Goal: Information Seeking & Learning: Learn about a topic

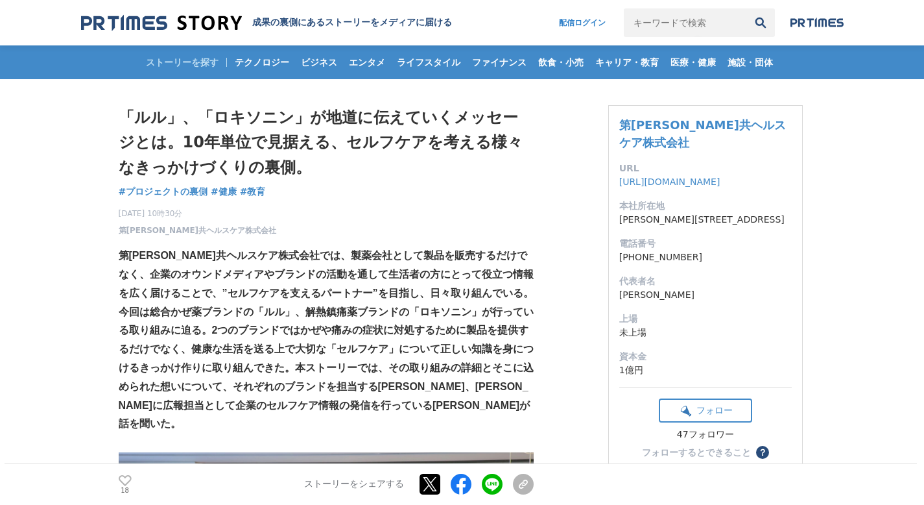
click at [387, 156] on h1 "「ルル」、「ロキソニン」が地道に伝えていくメッセージとは。10年単位で見据える、セルフケアを考える様々なきっかけづくりの裏側。" at bounding box center [326, 142] width 415 height 75
click at [387, 170] on h1 "「ルル」、「ロキソニン」が地道に伝えていくメッセージとは。10年単位で見据える、セルフケアを考える様々なきっかけづくりの裏側。" at bounding box center [326, 142] width 415 height 75
click at [387, 171] on h1 "「ルル」、「ロキソニン」が地道に伝えていくメッセージとは。10年単位で見据える、セルフケアを考える様々なきっかけづくりの裏側。" at bounding box center [326, 142] width 415 height 75
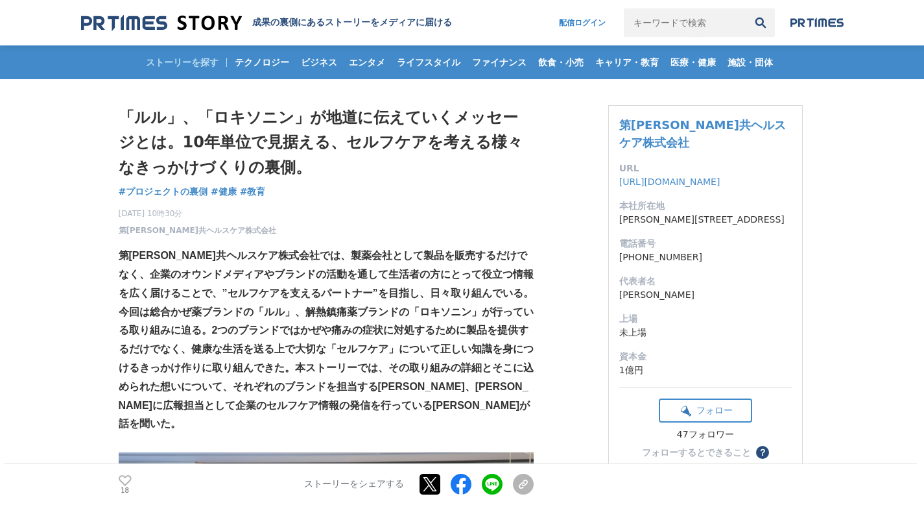
click at [387, 171] on h1 "「ルル」、「ロキソニン」が地道に伝えていくメッセージとは。10年単位で見据える、セルフケアを考える様々なきっかけづくりの裏側。" at bounding box center [326, 142] width 415 height 75
